Goal: Task Accomplishment & Management: Manage account settings

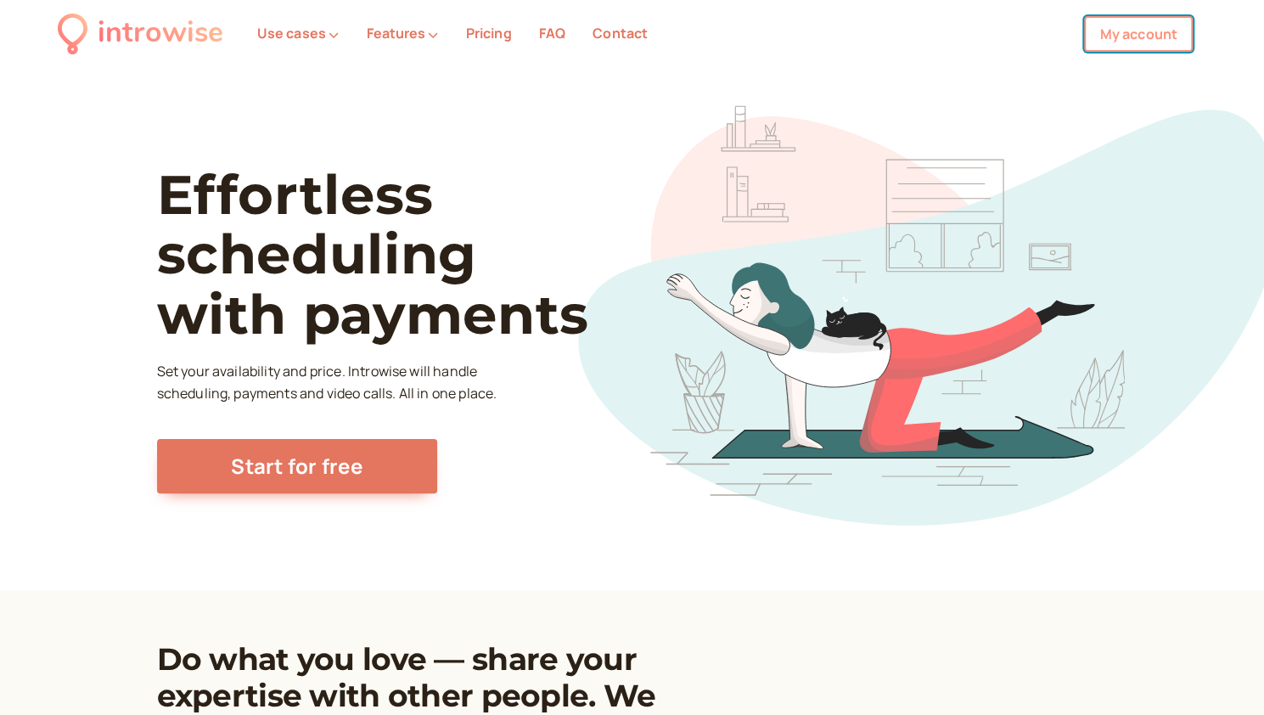
click at [1133, 37] on link "My account" at bounding box center [1138, 34] width 109 height 36
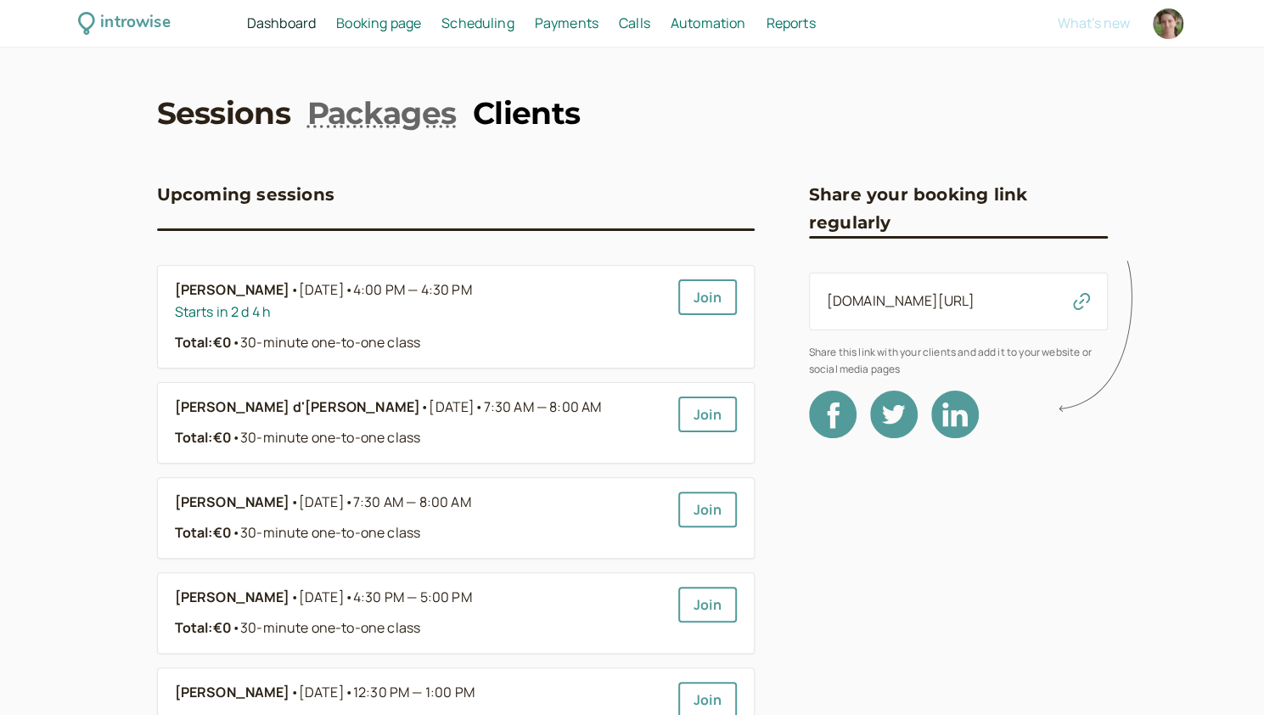
click at [541, 108] on link "Clients" at bounding box center [526, 113] width 107 height 42
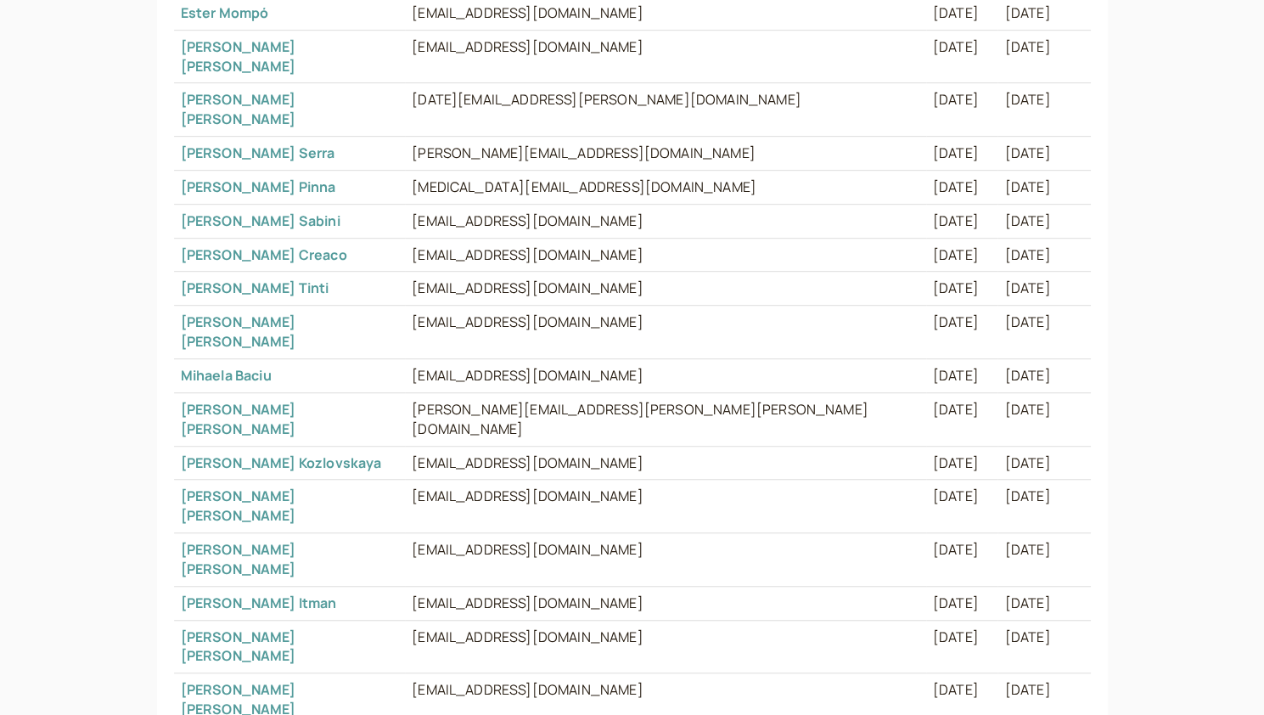
scroll to position [537, 0]
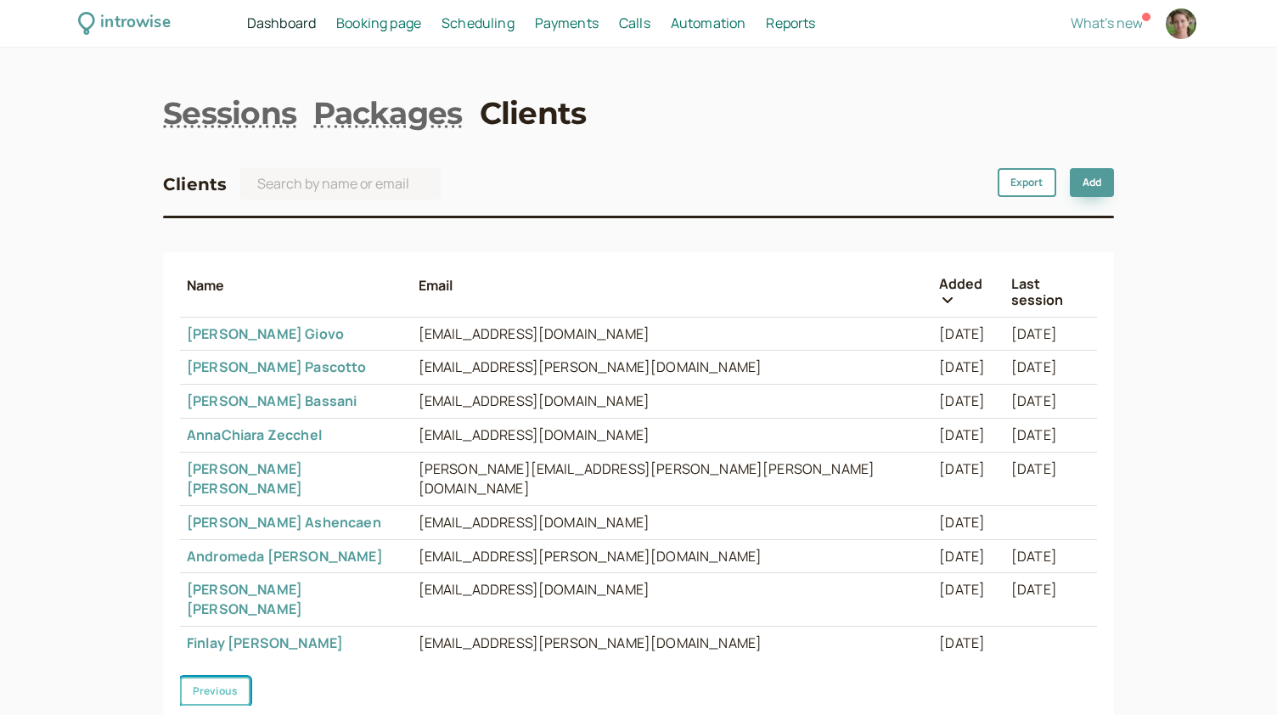
click at [210, 677] on button "Previous" at bounding box center [215, 691] width 70 height 29
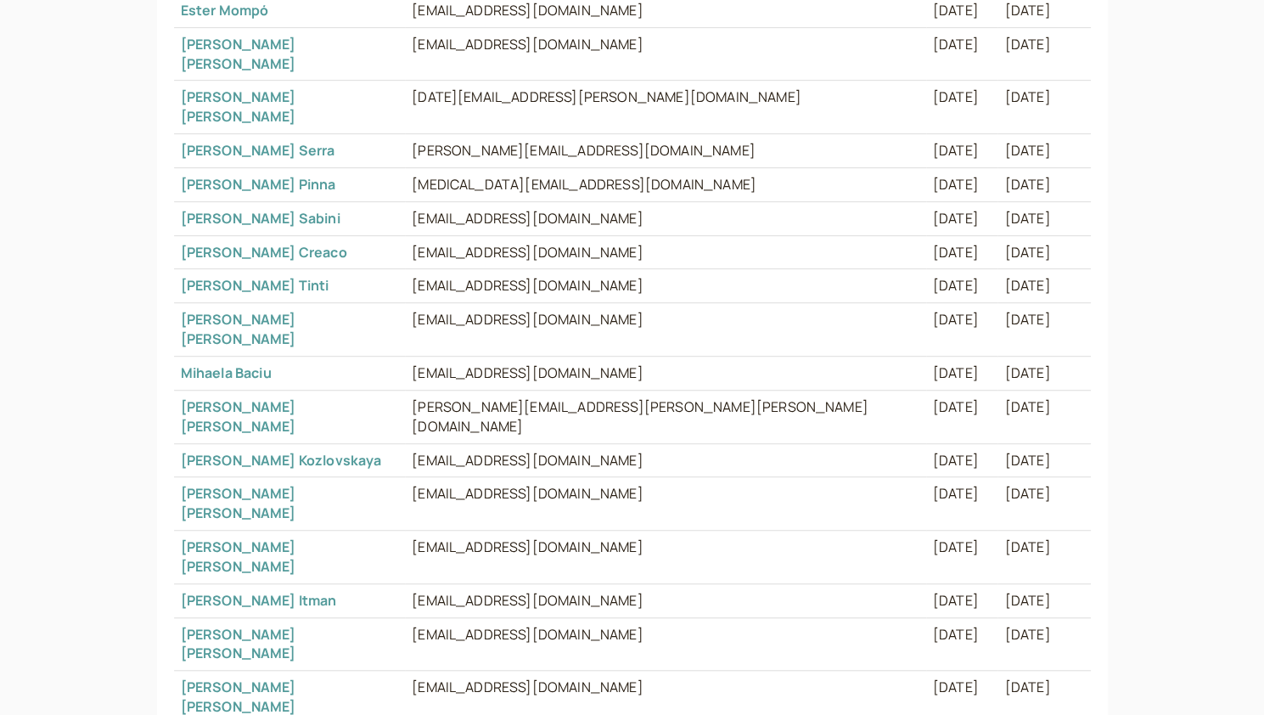
scroll to position [537, 0]
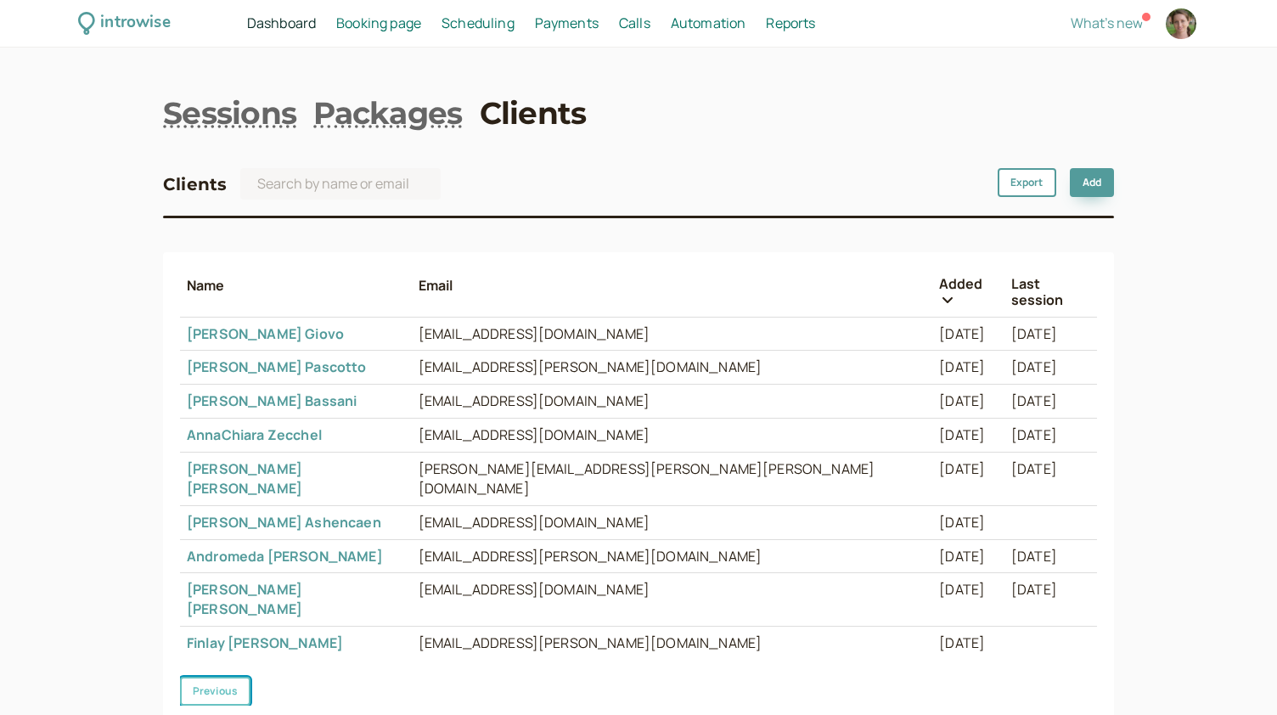
click at [211, 677] on button "Previous" at bounding box center [215, 691] width 70 height 29
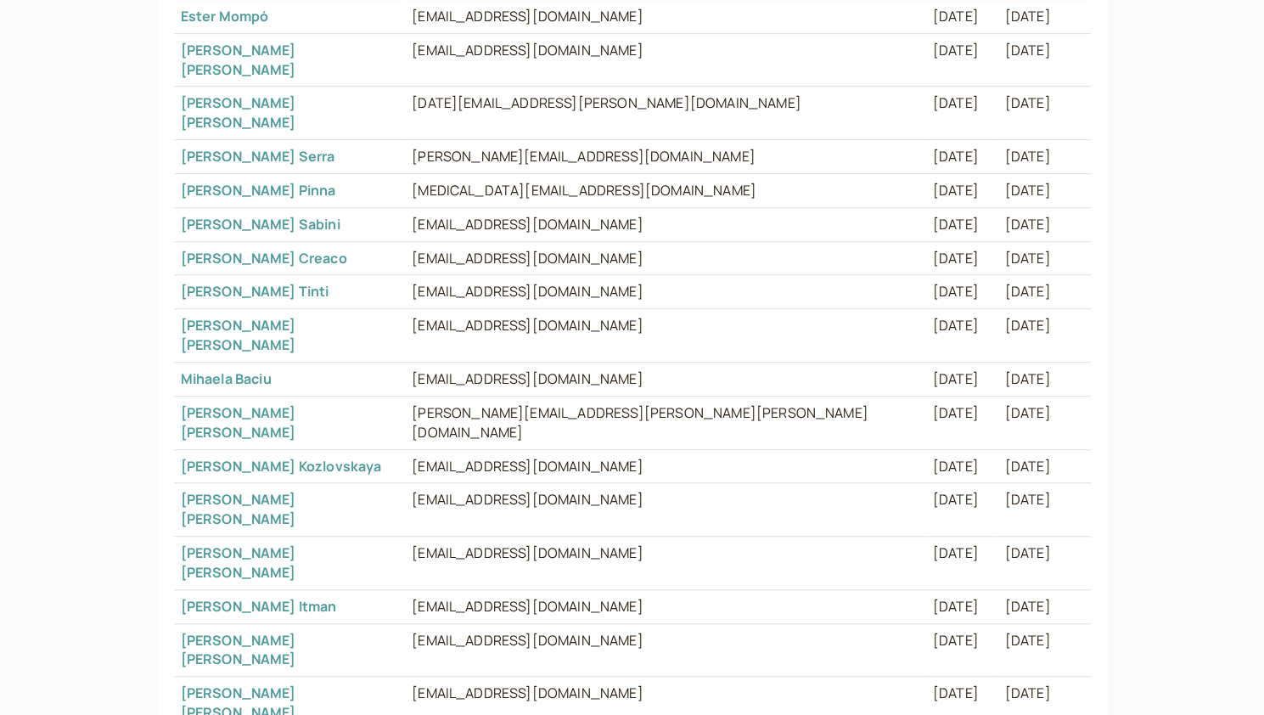
scroll to position [537, 0]
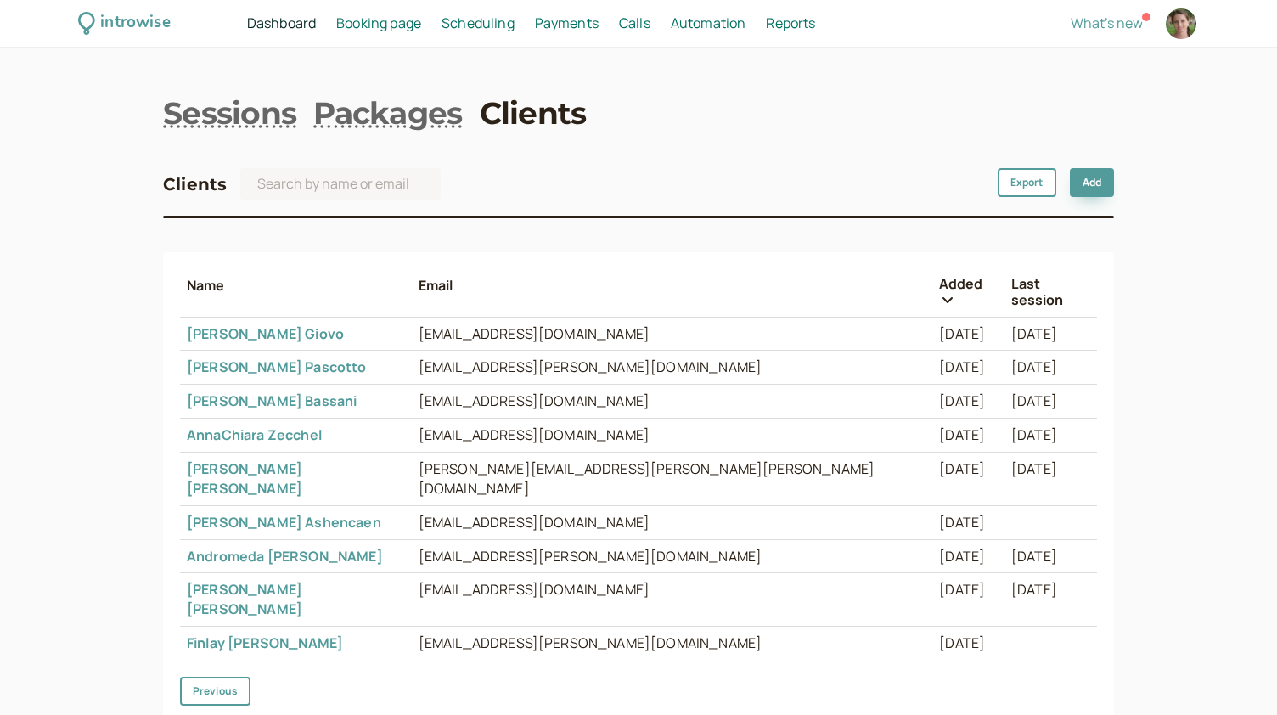
click at [932, 627] on td "[DATE]" at bounding box center [968, 643] width 72 height 33
click at [249, 633] on link "[PERSON_NAME]" at bounding box center [265, 642] width 156 height 19
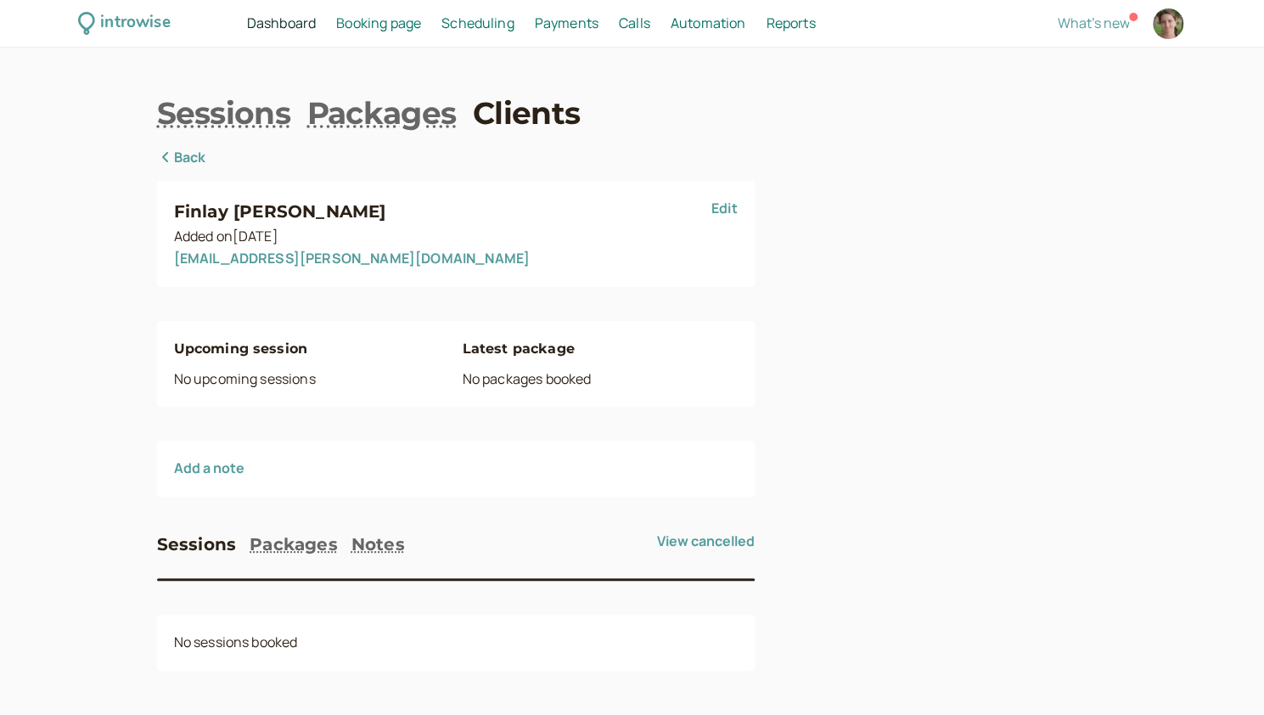
scroll to position [3, 0]
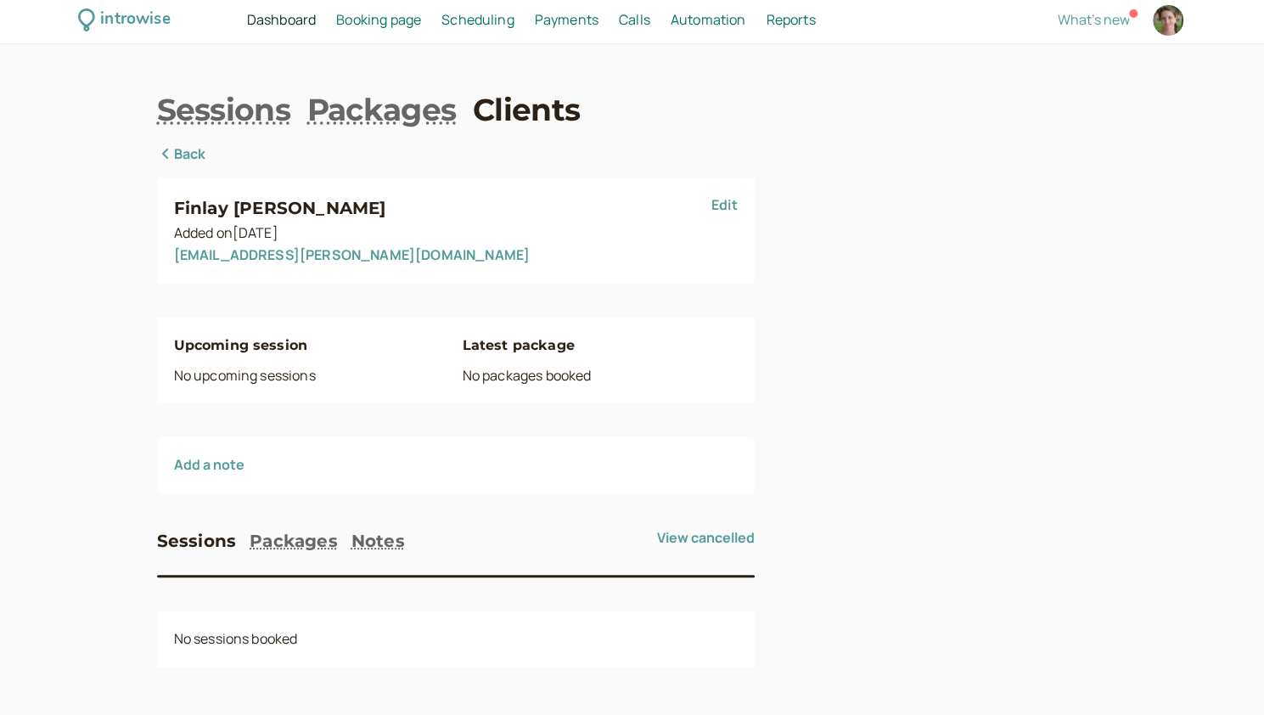
click at [726, 206] on link "Edit" at bounding box center [724, 204] width 26 height 19
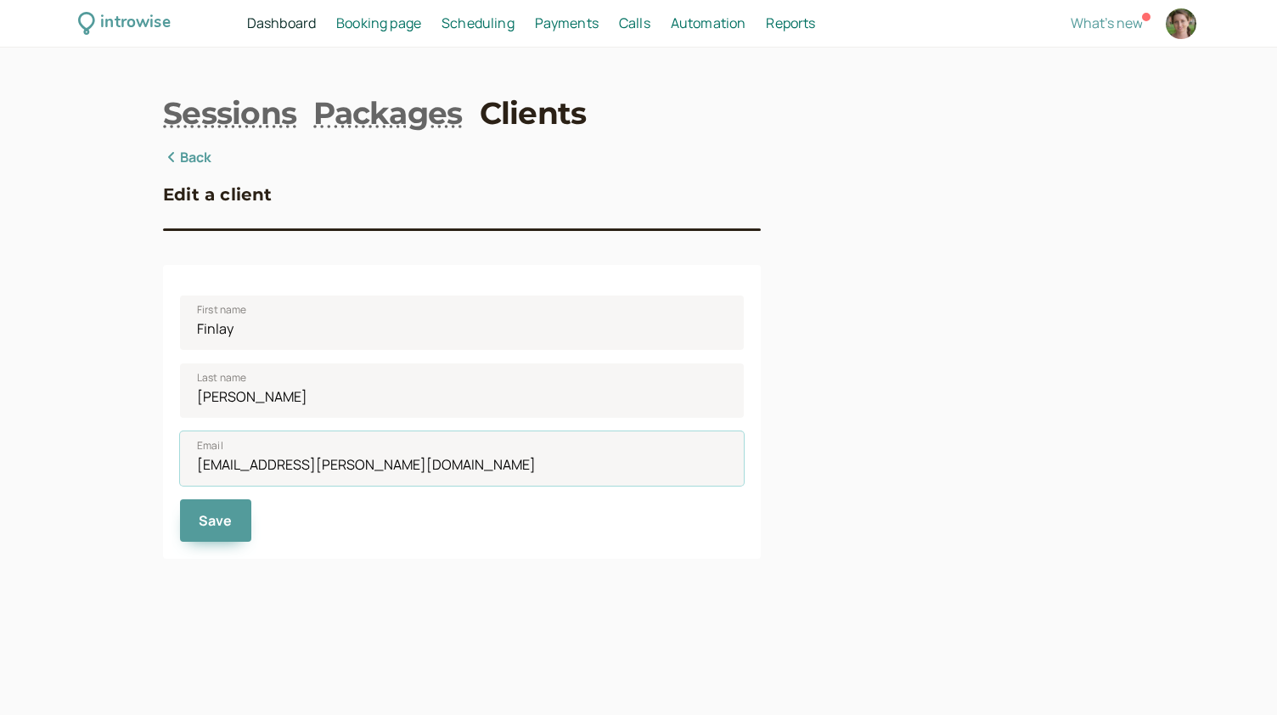
drag, startPoint x: 393, startPoint y: 468, endPoint x: 178, endPoint y: 451, distance: 215.5
click at [178, 451] on div "First name [PERSON_NAME] Last name [PERSON_NAME] Email [EMAIL_ADDRESS][PERSON_N…" at bounding box center [462, 412] width 598 height 294
drag, startPoint x: 271, startPoint y: 391, endPoint x: 170, endPoint y: 420, distance: 105.3
click at [170, 420] on div "First name [PERSON_NAME] Last name [PERSON_NAME] Email Save" at bounding box center [462, 412] width 598 height 294
drag, startPoint x: 250, startPoint y: 334, endPoint x: 171, endPoint y: 337, distance: 79.0
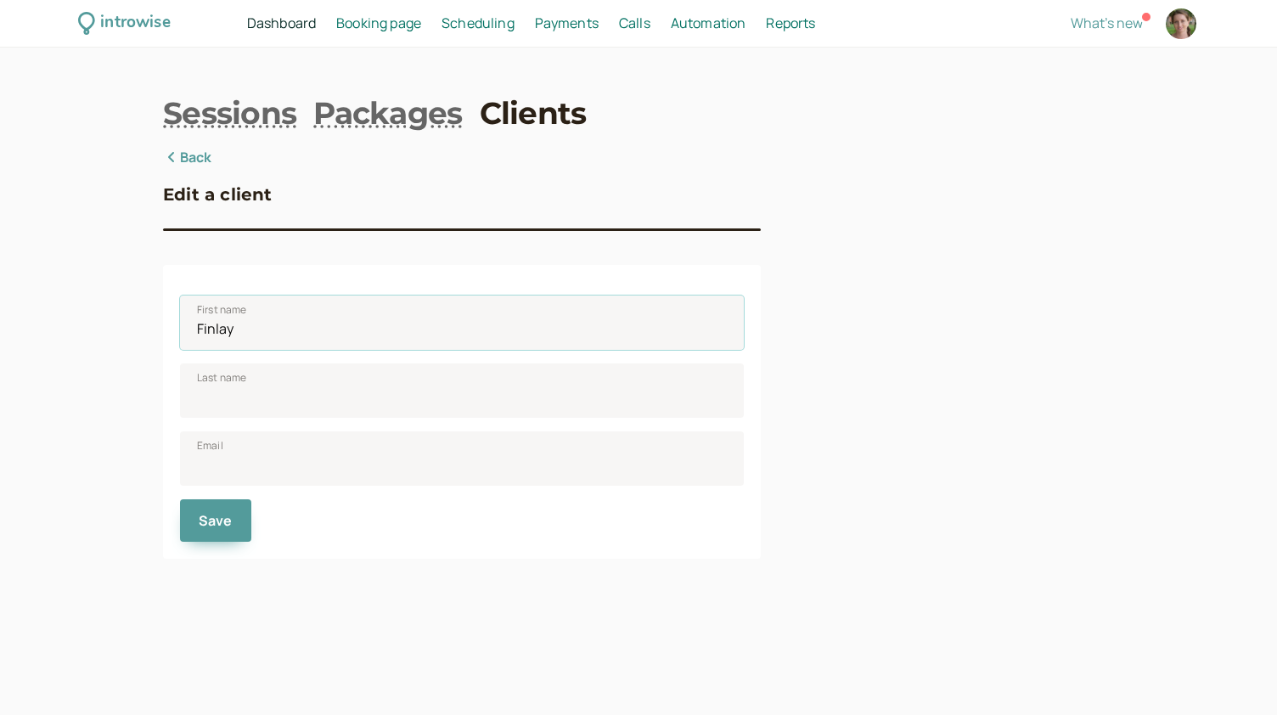
click at [171, 337] on div "First name [PERSON_NAME] Last name Email Save" at bounding box center [462, 412] width 598 height 294
click at [209, 535] on button "Save" at bounding box center [215, 520] width 71 height 42
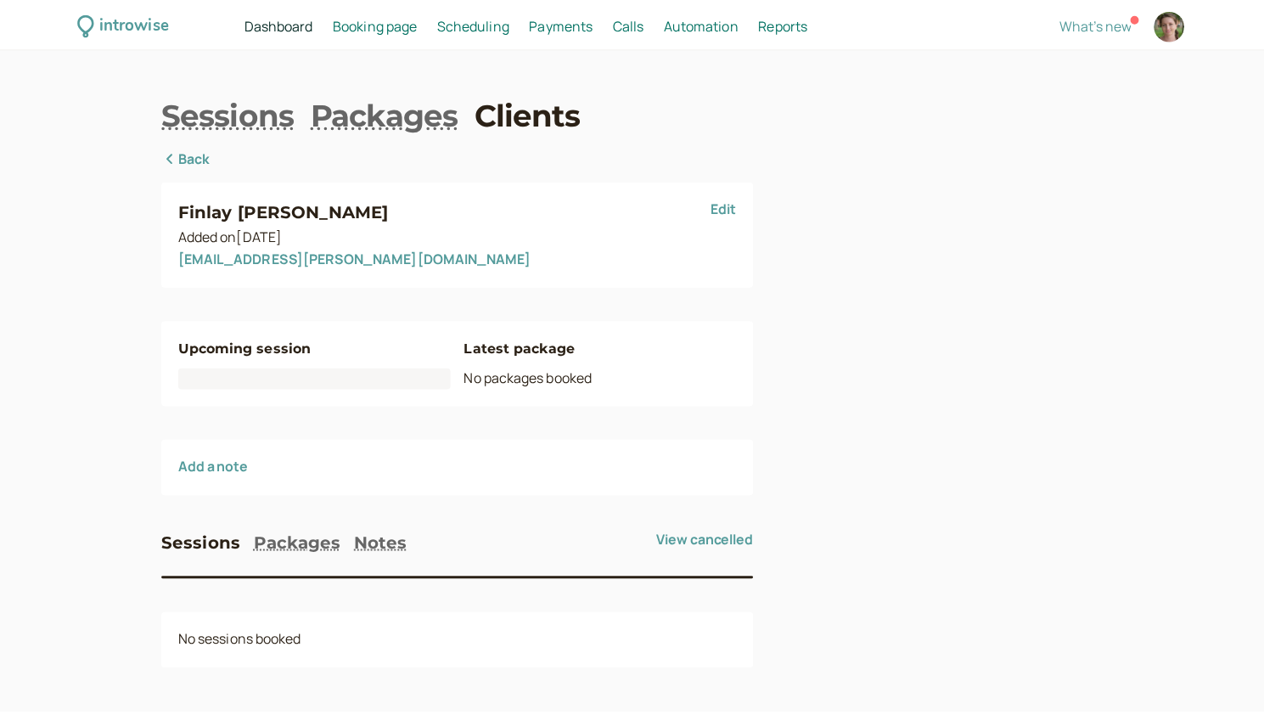
scroll to position [3, 0]
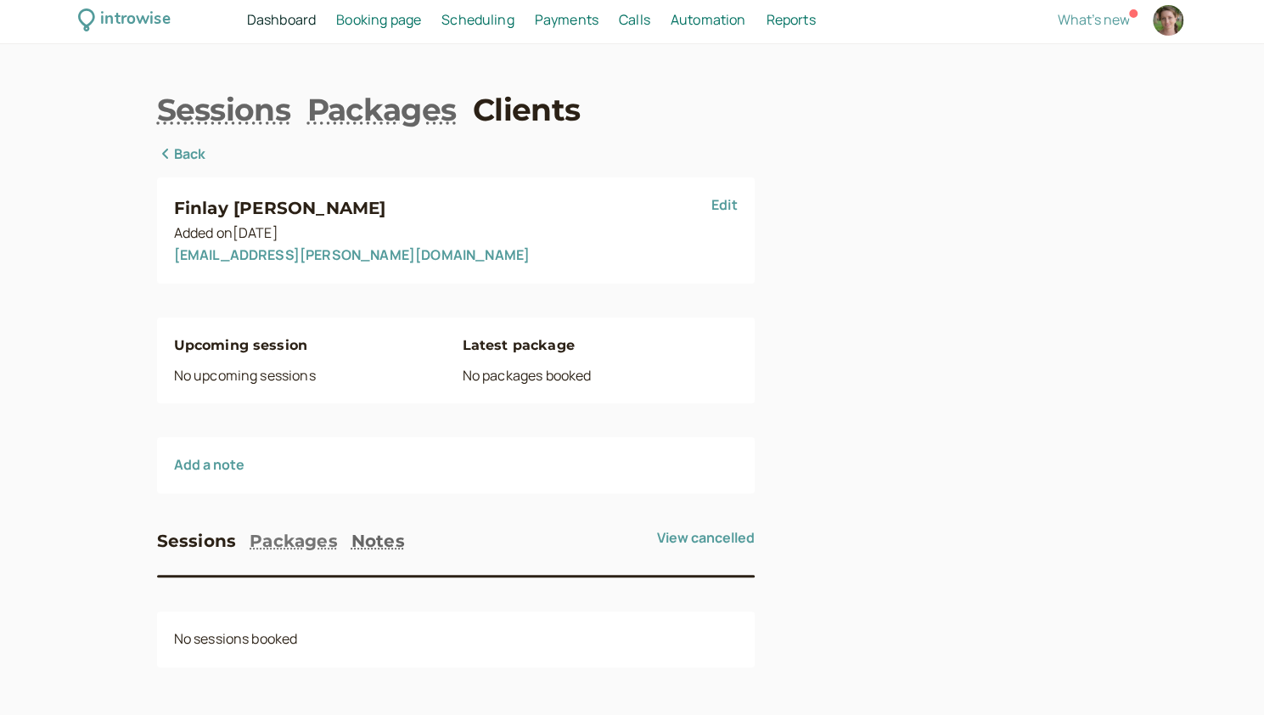
click at [273, 548] on button "Packages" at bounding box center [294, 540] width 88 height 27
click at [363, 550] on button "Notes" at bounding box center [377, 540] width 53 height 27
click at [207, 539] on button "Sessions" at bounding box center [197, 540] width 80 height 27
click at [163, 151] on icon at bounding box center [165, 154] width 17 height 14
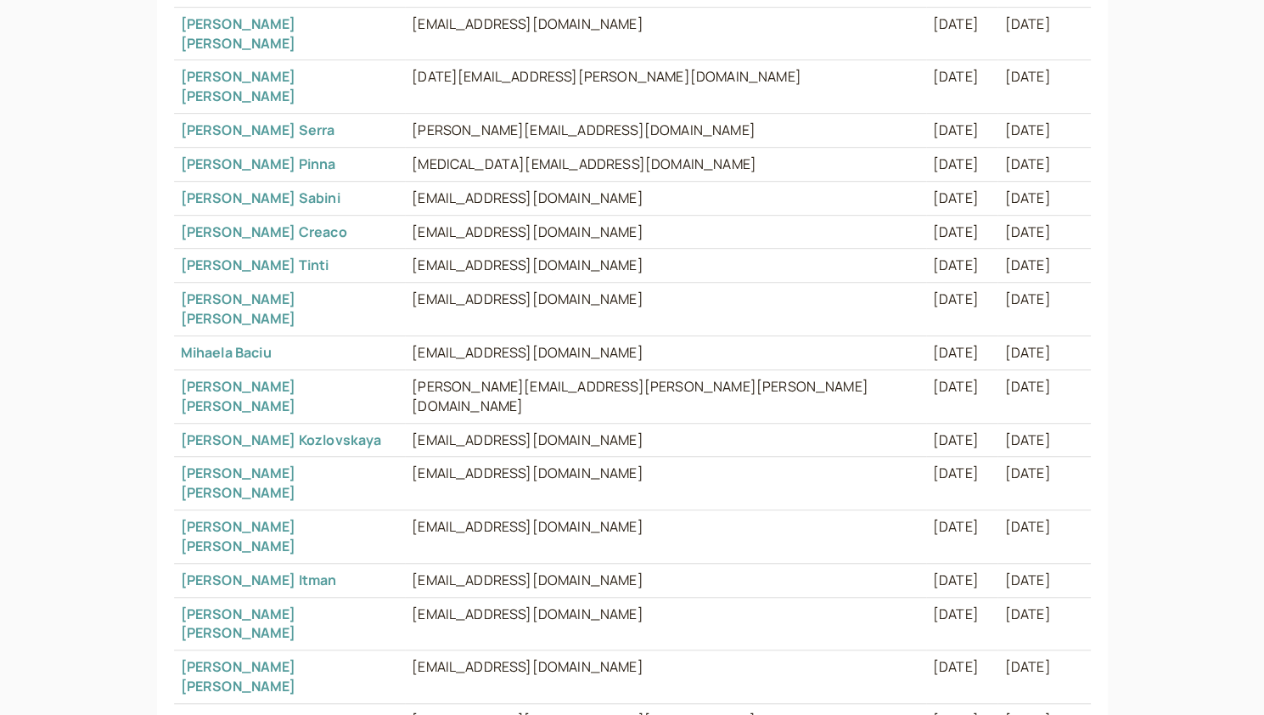
scroll to position [537, 0]
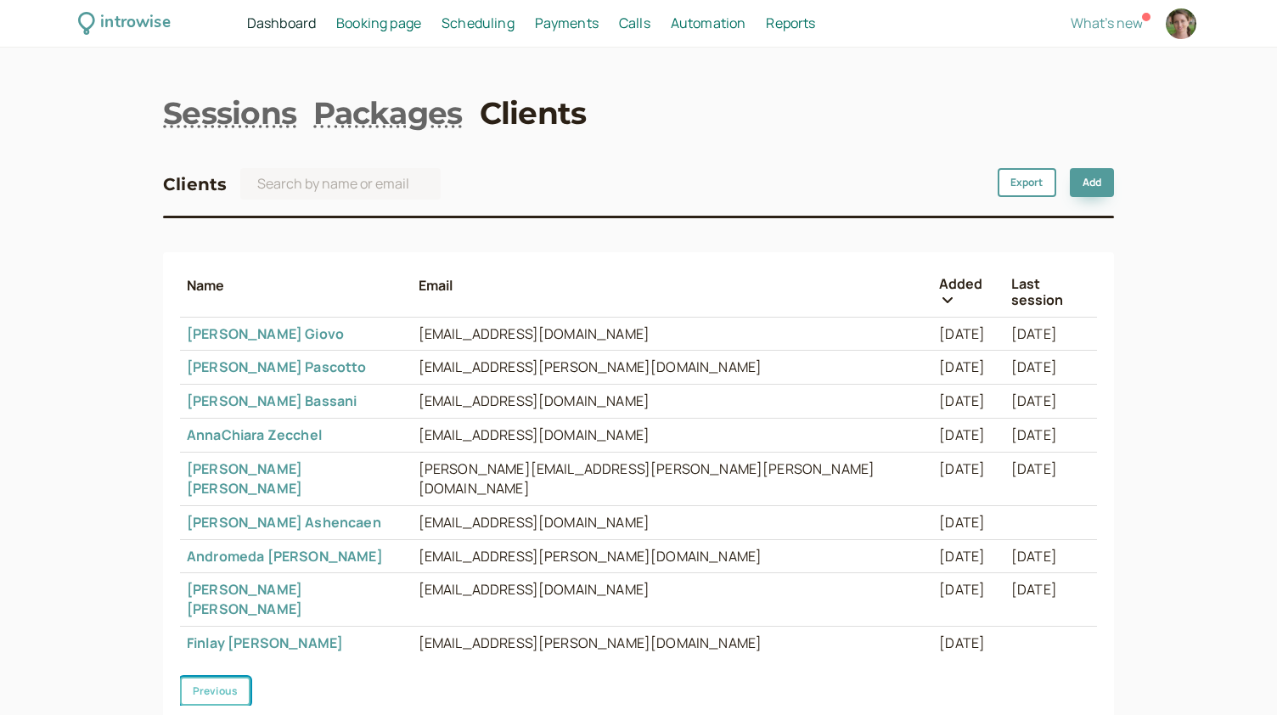
click at [209, 677] on button "Previous" at bounding box center [215, 691] width 70 height 29
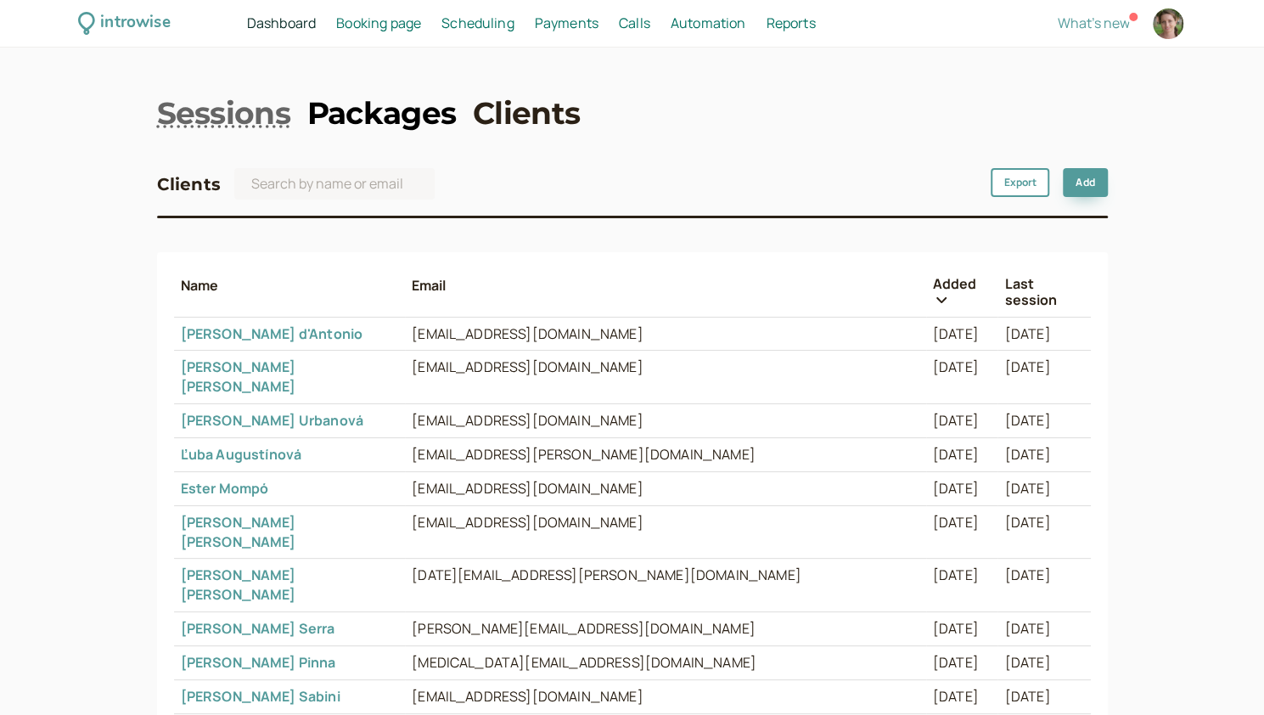
click at [402, 109] on link "Packages" at bounding box center [381, 113] width 149 height 42
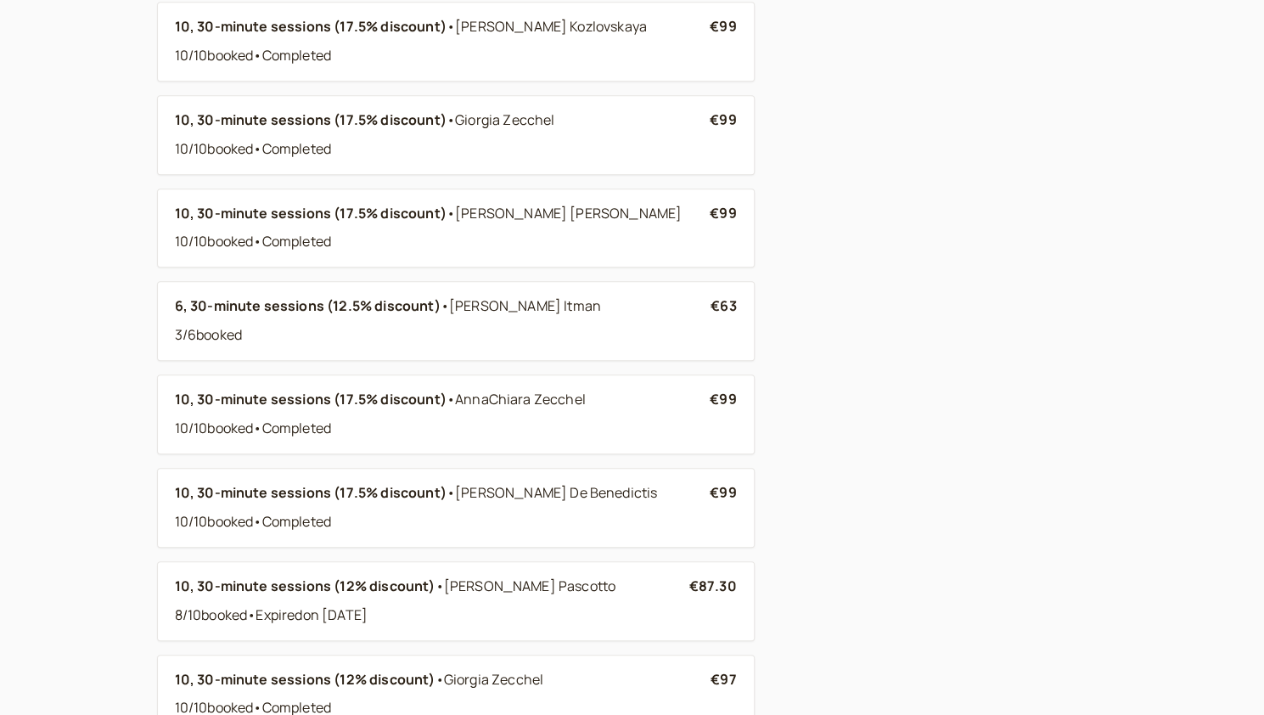
scroll to position [4335, 0]
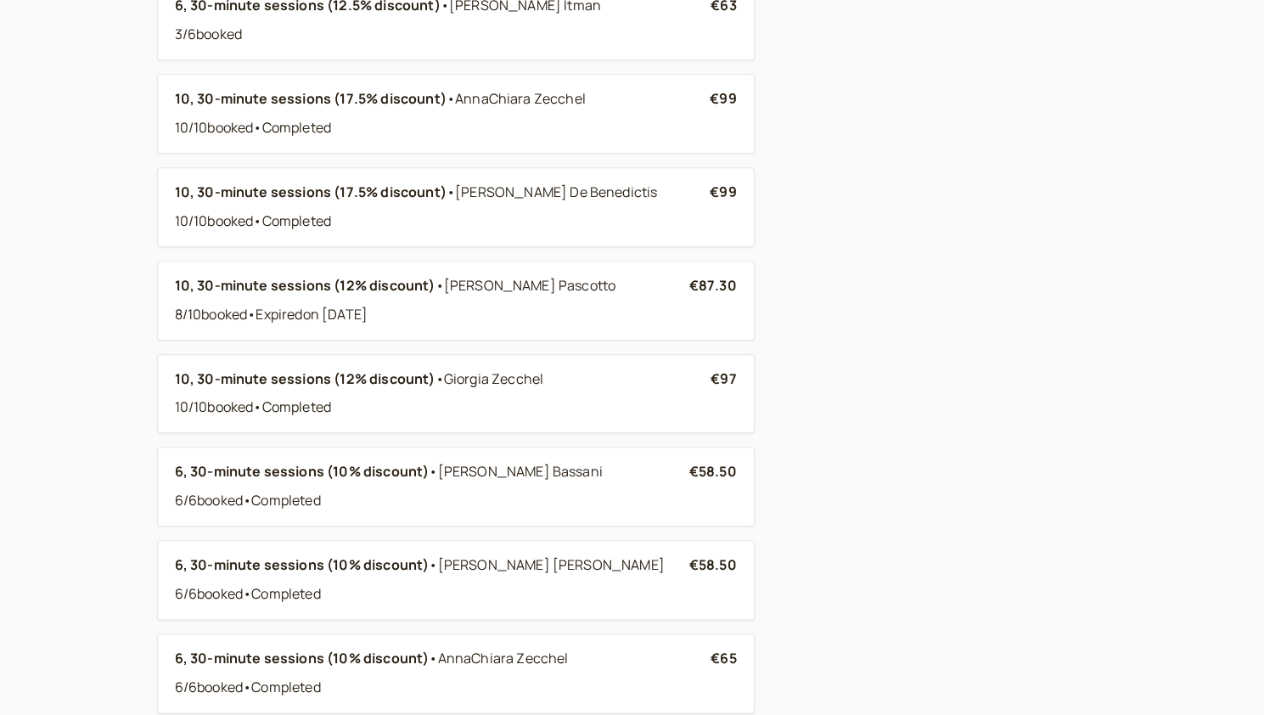
scroll to position [4681, 0]
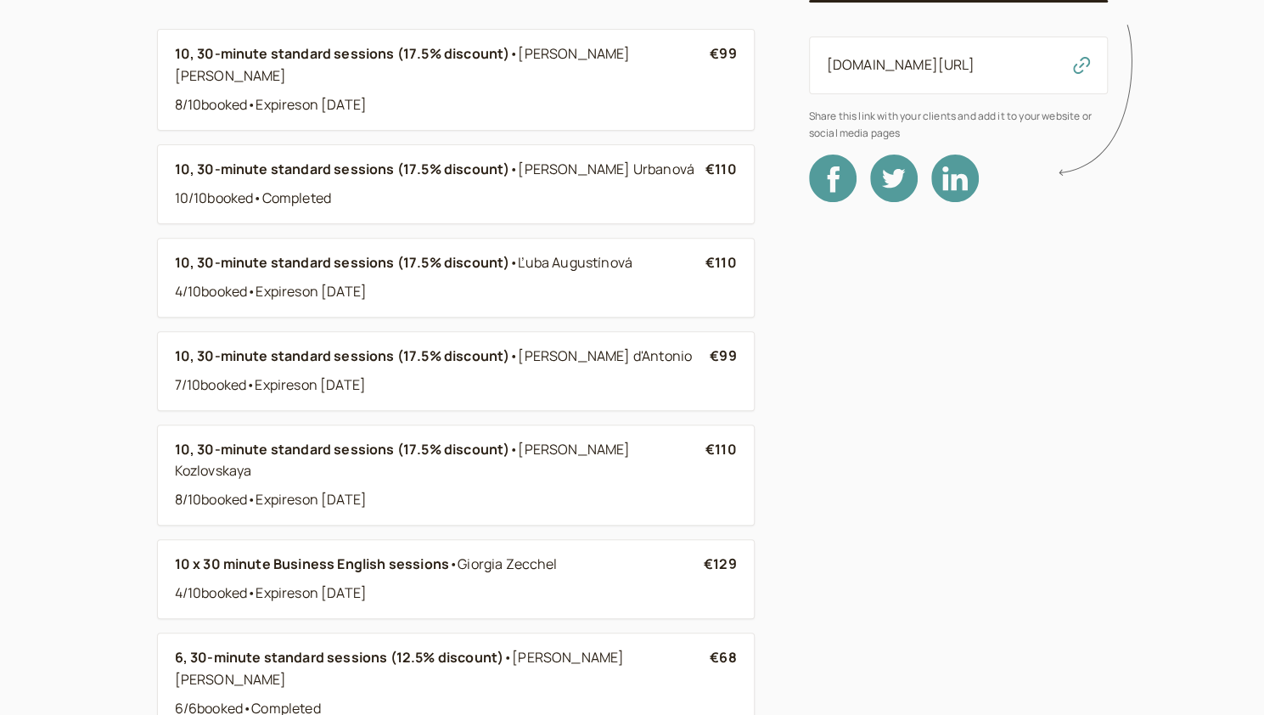
scroll to position [0, 0]
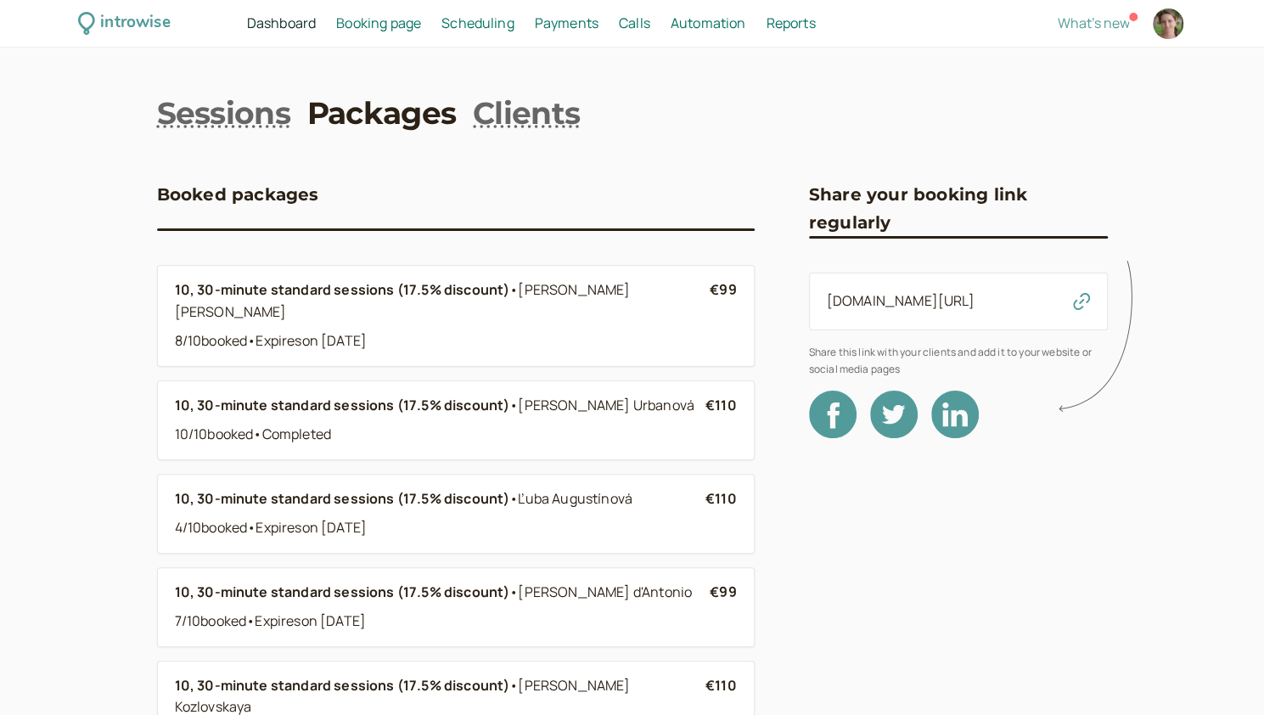
click at [387, 17] on span "Booking page" at bounding box center [378, 23] width 85 height 19
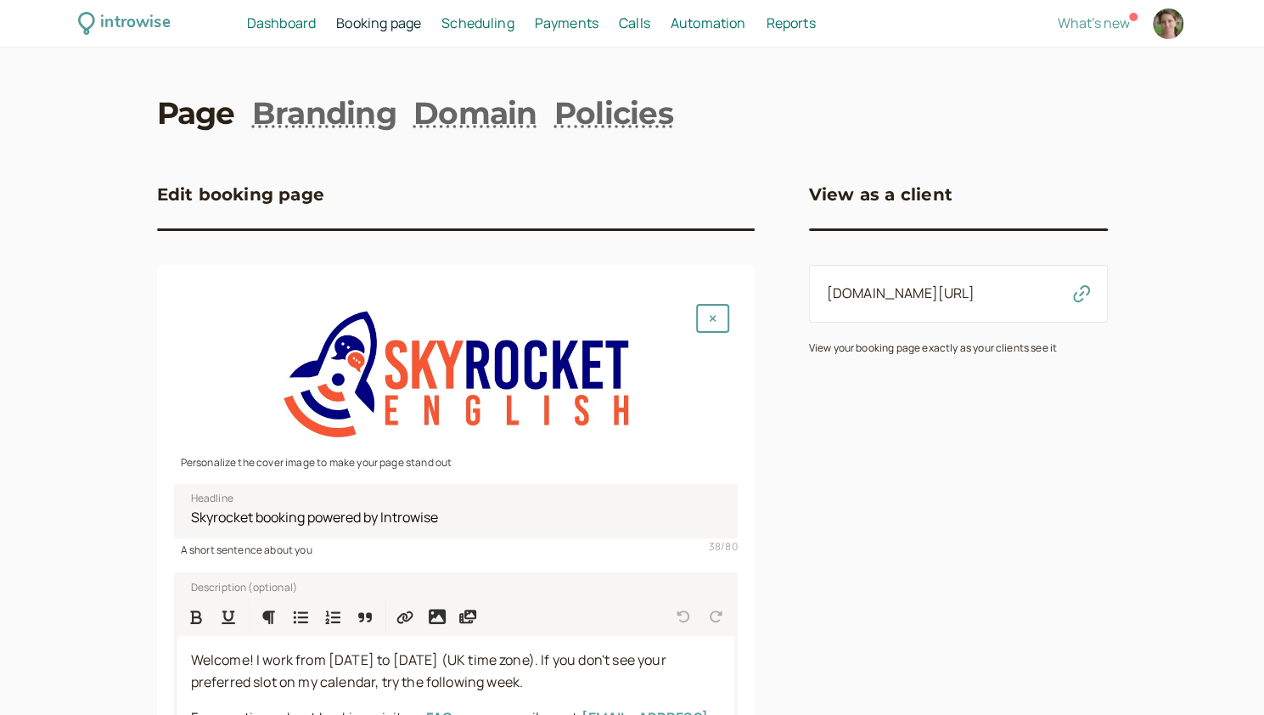
click at [469, 33] on link "Scheduling Scheduling" at bounding box center [477, 24] width 73 height 22
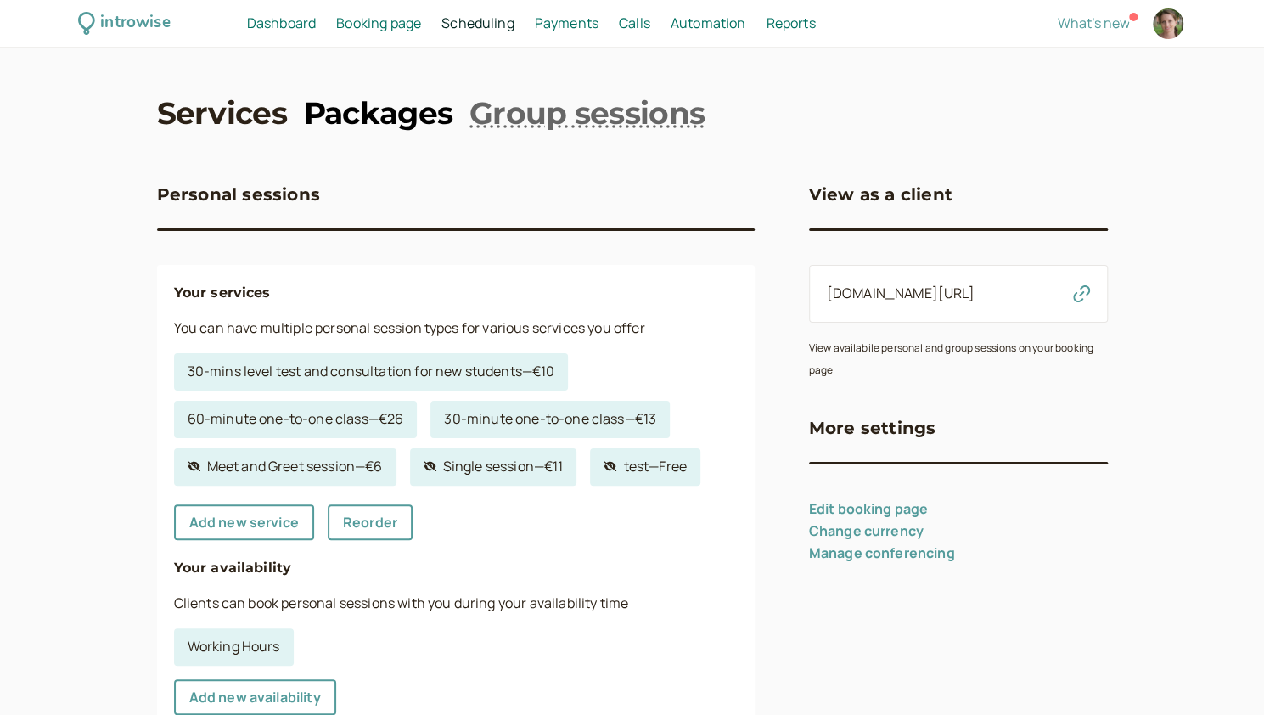
click at [406, 98] on link "Packages" at bounding box center [378, 113] width 149 height 42
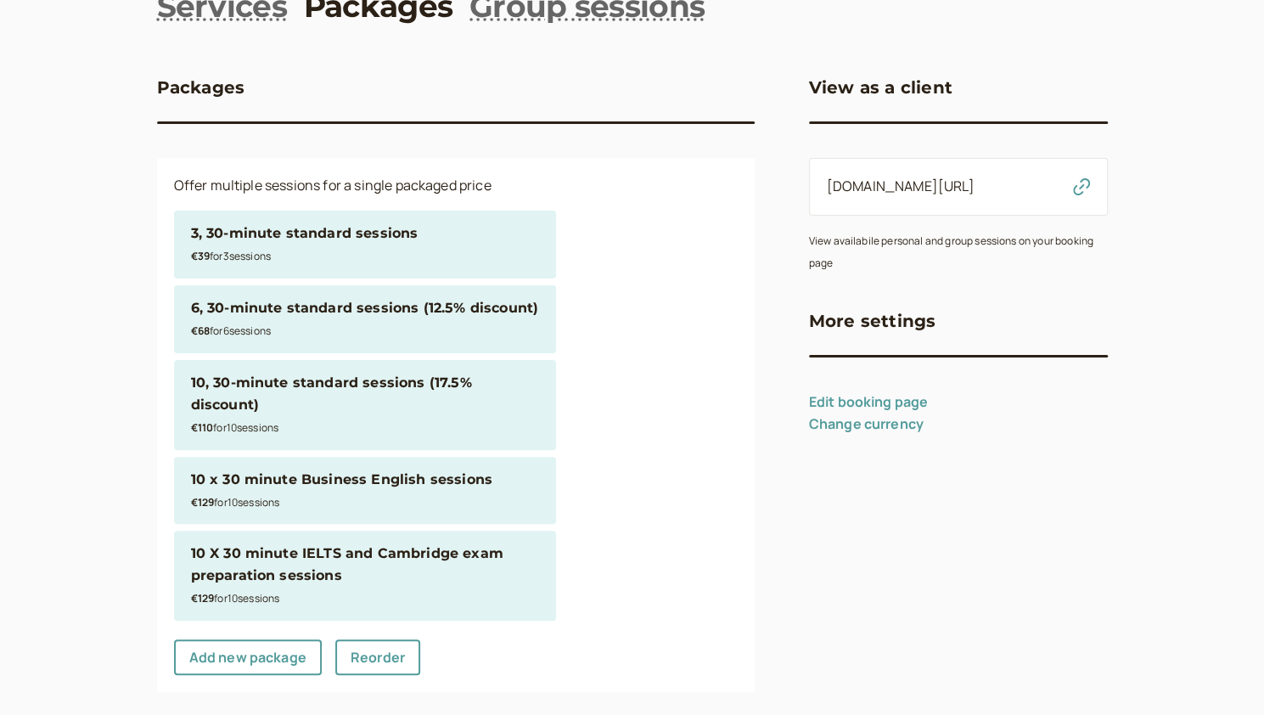
scroll to position [132, 0]
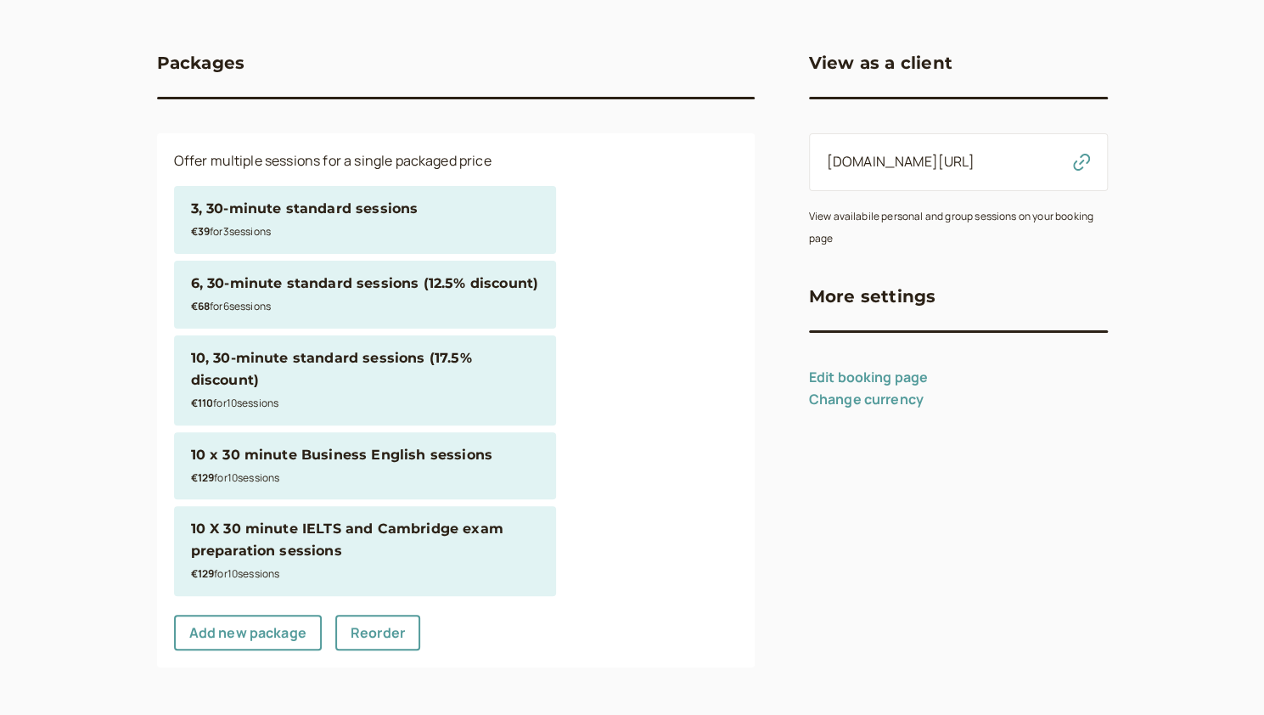
click at [273, 466] on div "€129 for 10 session s" at bounding box center [365, 477] width 348 height 22
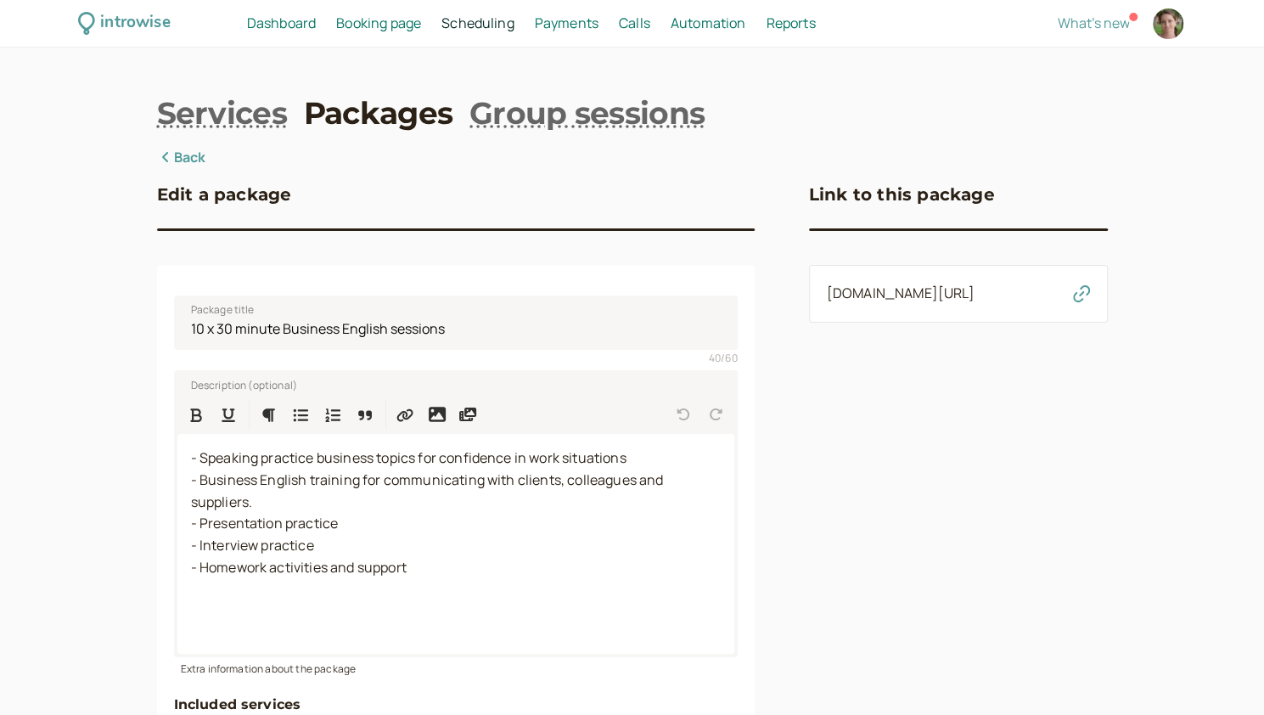
click at [216, 201] on h3 "Edit a package" at bounding box center [224, 194] width 135 height 27
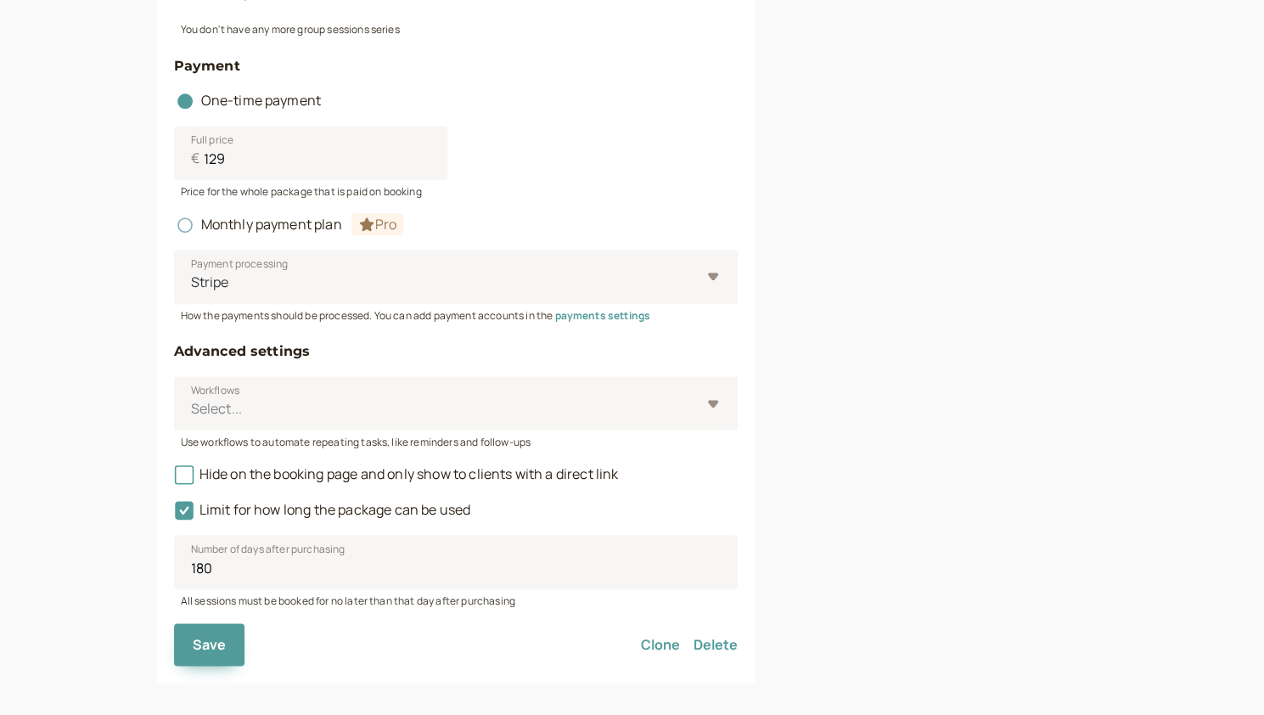
scroll to position [878, 0]
click at [720, 655] on button "Delete" at bounding box center [716, 642] width 44 height 42
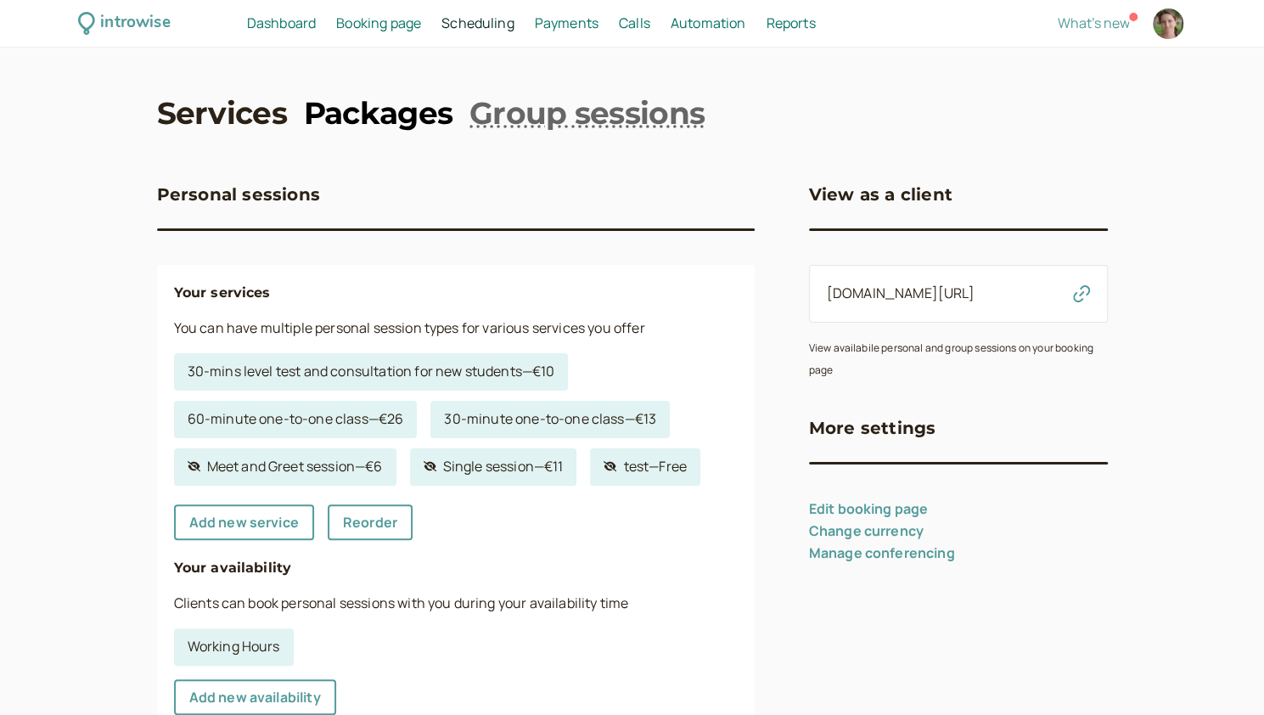
click at [372, 109] on link "Packages" at bounding box center [378, 113] width 149 height 42
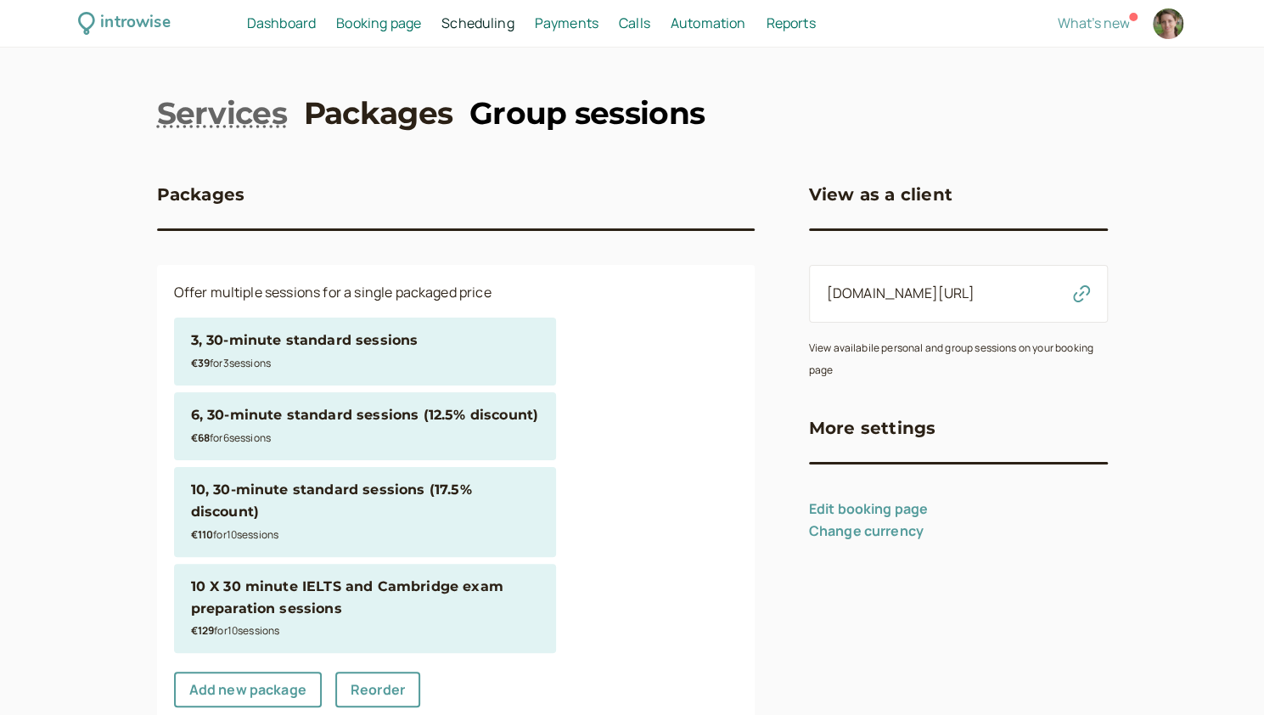
click at [582, 109] on link "Group sessions" at bounding box center [586, 113] width 235 height 42
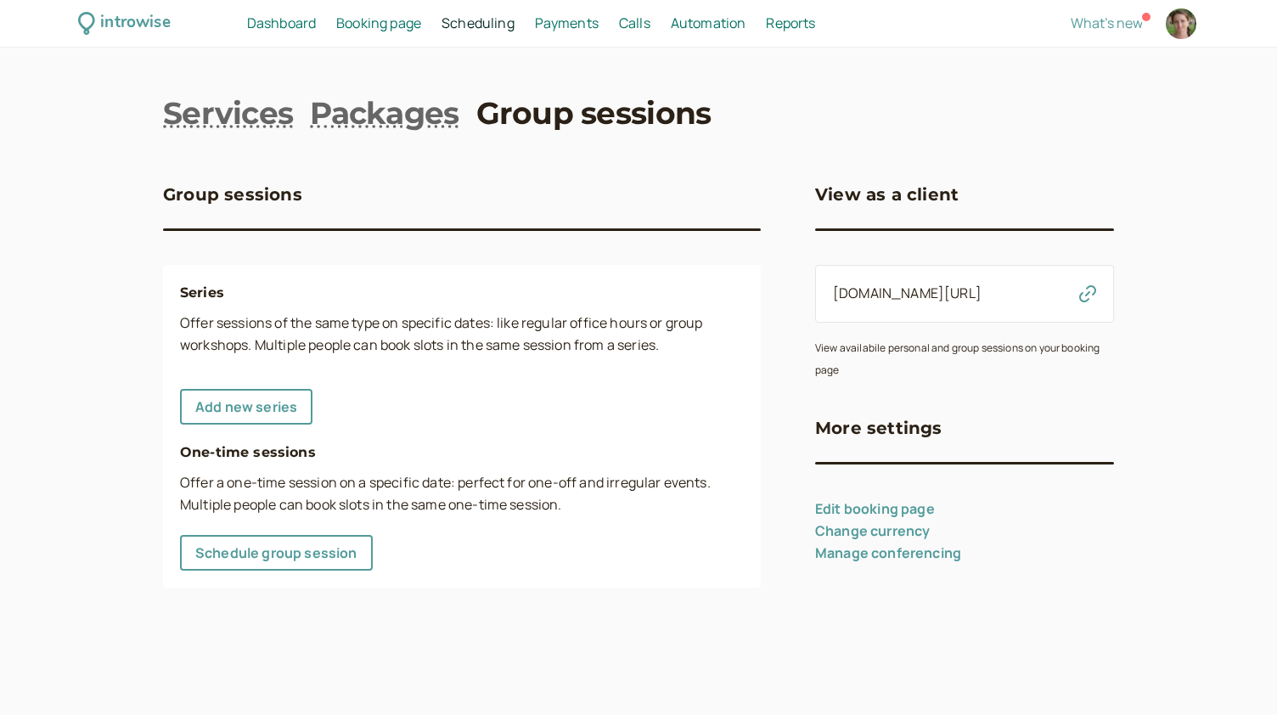
click at [798, 29] on span "Reports" at bounding box center [790, 23] width 49 height 19
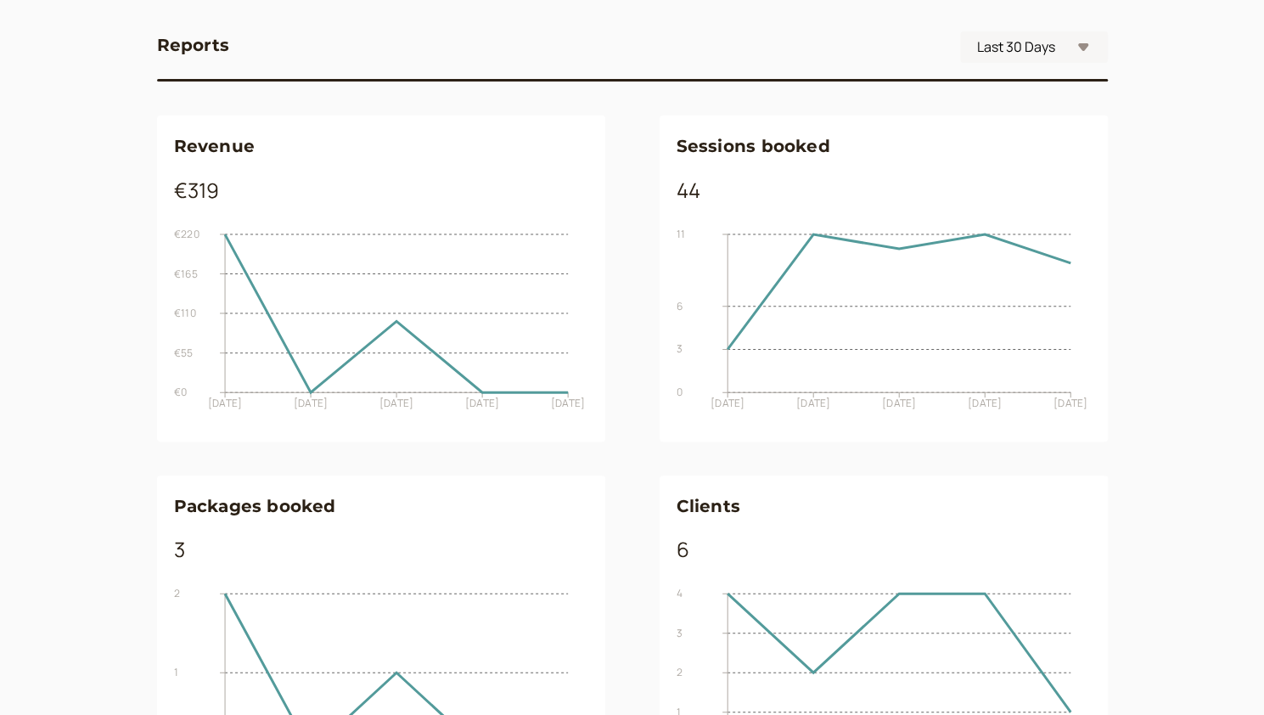
scroll to position [138, 0]
click at [1054, 36] on select "Month-to-Date Last Month Last 30 Days Last 90 Days Year-to-Date Custom" at bounding box center [1034, 46] width 148 height 31
select select "yearToDate"
click at [960, 31] on select "Month-to-Date Last Month Last 30 Days Last 90 Days Year-to-Date Custom" at bounding box center [1034, 46] width 148 height 31
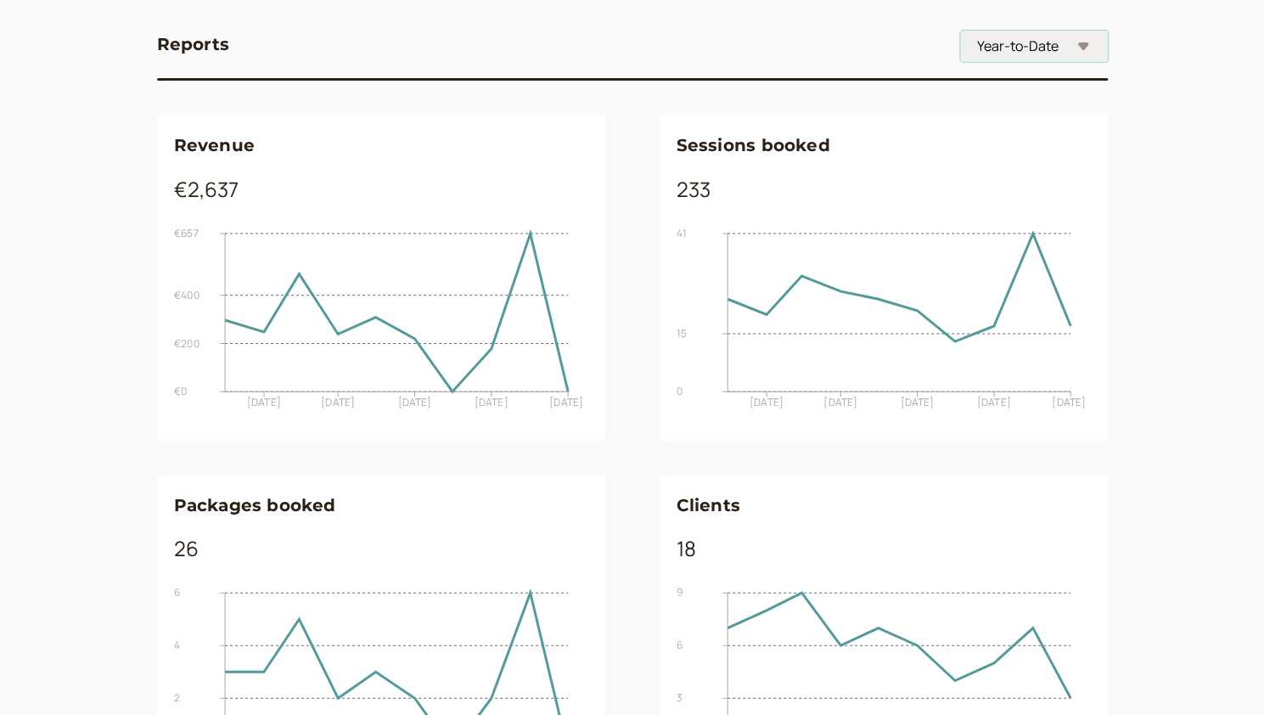
click at [1050, 61] on select "Month-to-Date Last Month Last 30 Days Last 90 Days Year-to-Date Custom" at bounding box center [1034, 46] width 148 height 31
click at [1169, 523] on div "introwise Dashboard Dashboard Booking page Booking Scheduling Scheduling Paymen…" at bounding box center [632, 354] width 1264 height 985
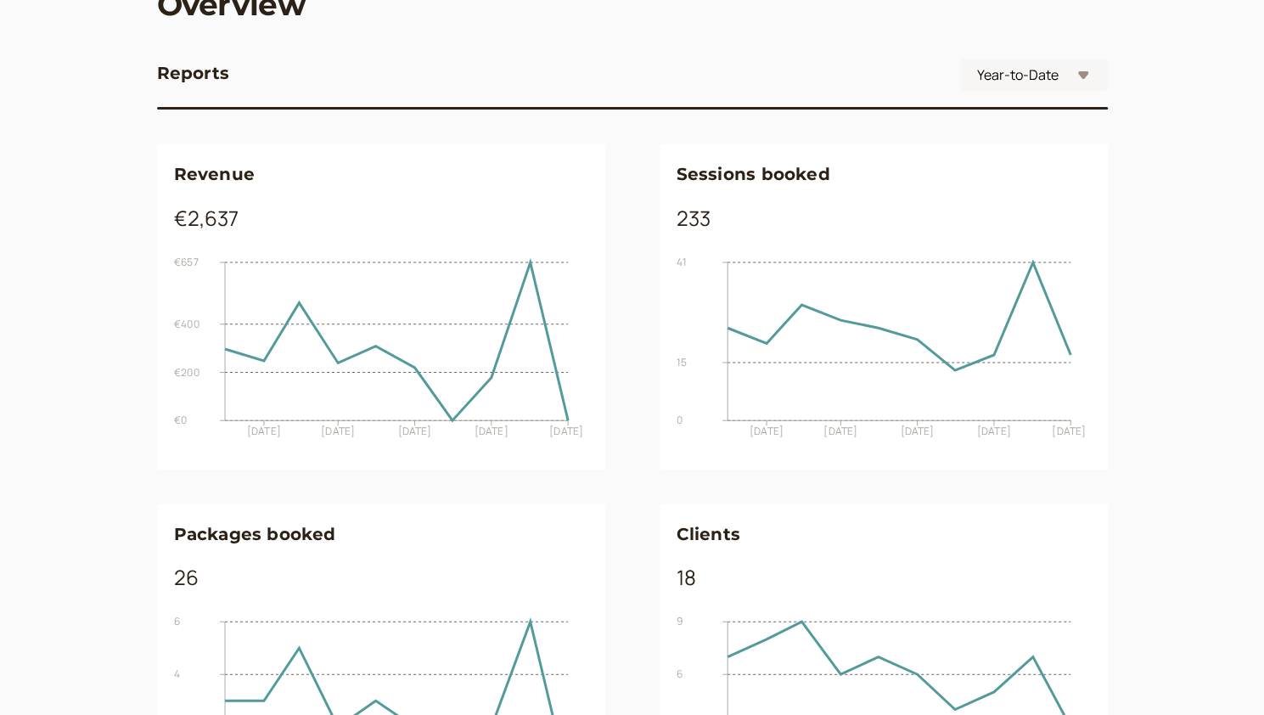
scroll to position [0, 0]
